Goal: Task Accomplishment & Management: Manage account settings

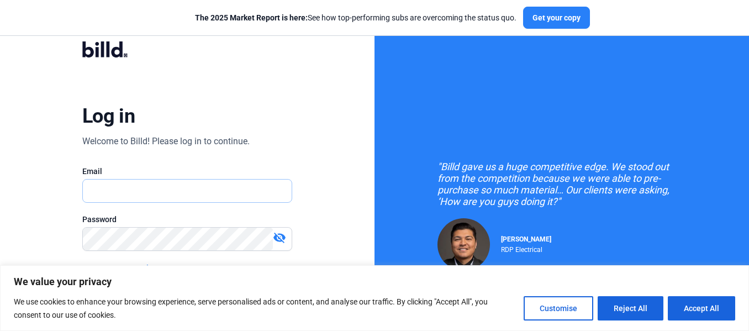
click at [161, 201] on input "text" at bounding box center [187, 191] width 209 height 23
type input "[EMAIL_ADDRESS][DOMAIN_NAME]"
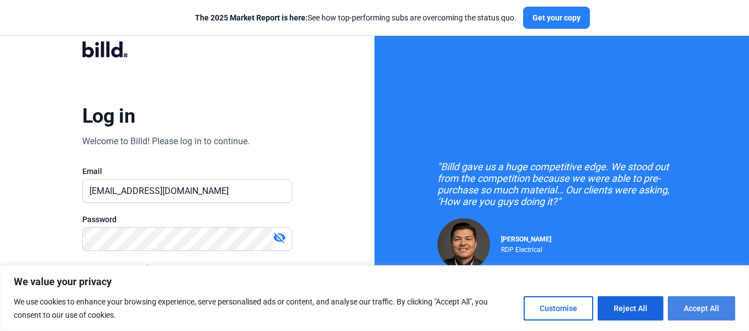
click at [710, 305] on button "Accept All" at bounding box center [701, 308] width 67 height 24
checkbox input "true"
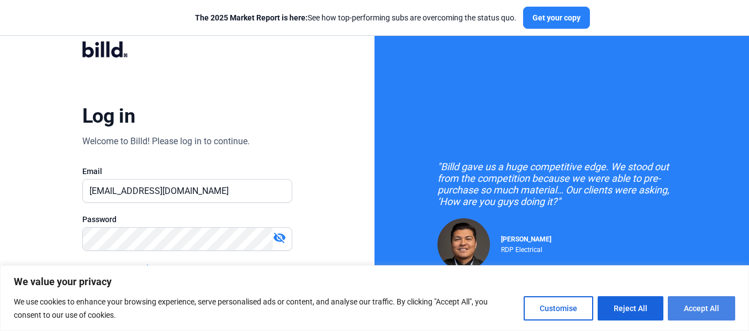
checkbox input "true"
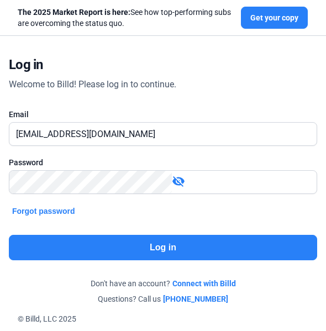
click at [196, 260] on button "Log in" at bounding box center [163, 247] width 308 height 25
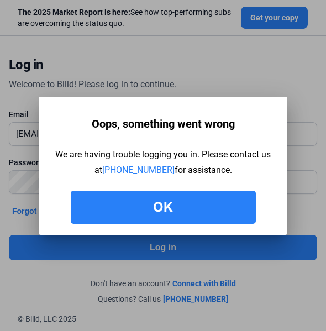
click at [195, 211] on button "Ok" at bounding box center [163, 207] width 185 height 33
